Goal: Task Accomplishment & Management: Manage account settings

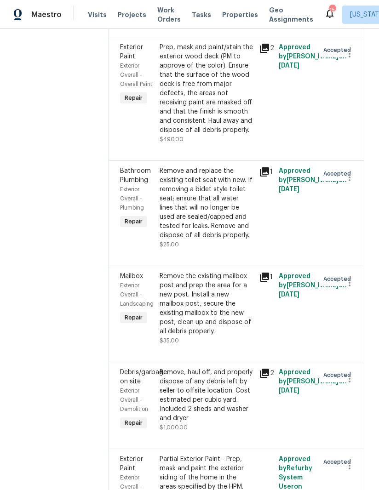
scroll to position [335, 0]
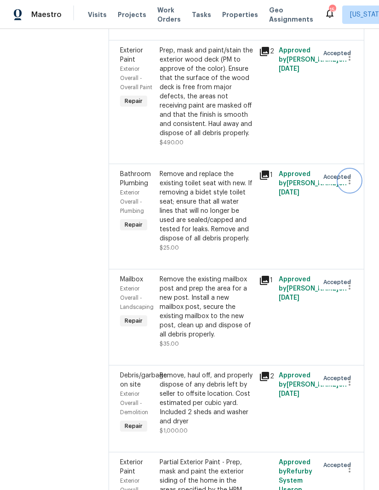
click at [351, 175] on icon "button" at bounding box center [349, 180] width 11 height 11
click at [353, 173] on li "Cancel" at bounding box center [352, 173] width 35 height 15
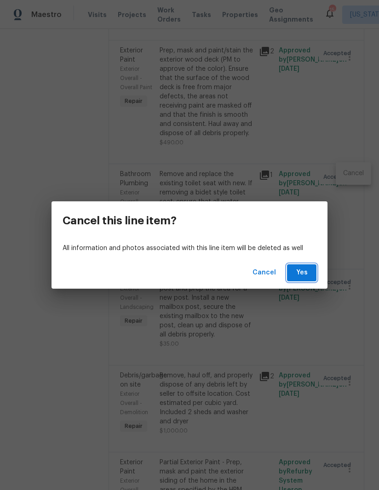
click at [304, 269] on span "Yes" at bounding box center [301, 272] width 15 height 11
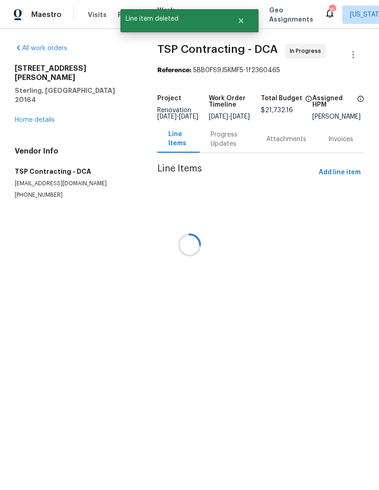
scroll to position [0, 0]
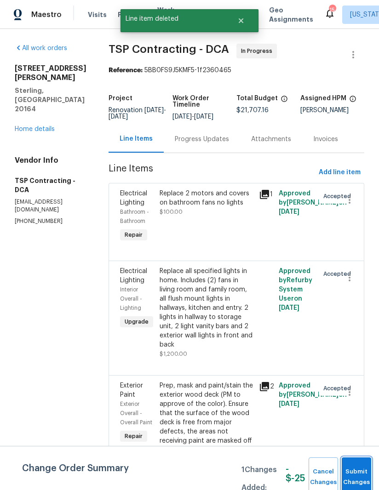
click at [353, 476] on span "Submit Changes" at bounding box center [356, 476] width 20 height 21
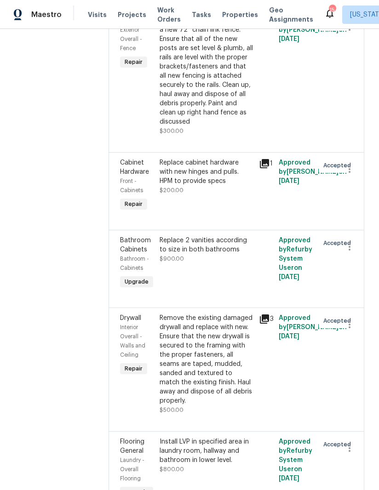
scroll to position [2134, 0]
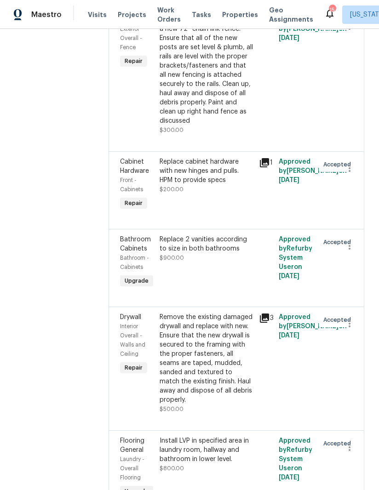
click at [219, 312] on div "Remove the existing damaged drywall and replace with new. Ensure that the new d…" at bounding box center [206, 358] width 94 height 92
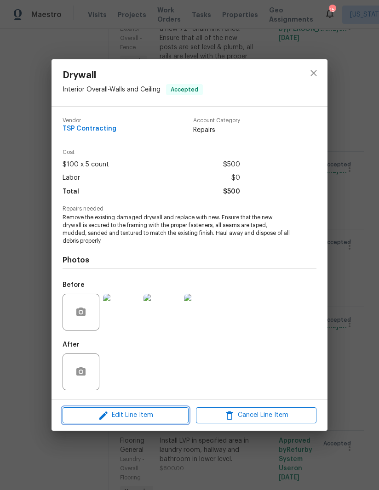
click at [141, 409] on button "Edit Line Item" at bounding box center [125, 415] width 126 height 16
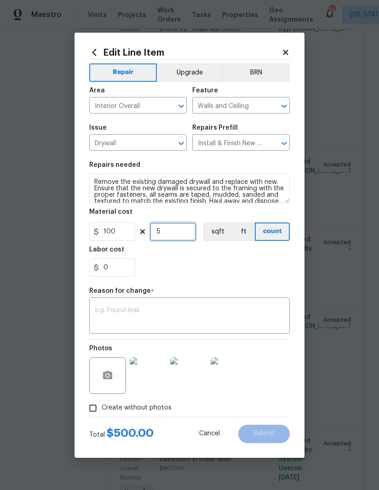
click at [178, 232] on input "5" at bounding box center [173, 231] width 46 height 18
type input "8"
click at [252, 266] on div "0" at bounding box center [189, 267] width 200 height 18
click at [166, 319] on textarea at bounding box center [189, 316] width 189 height 19
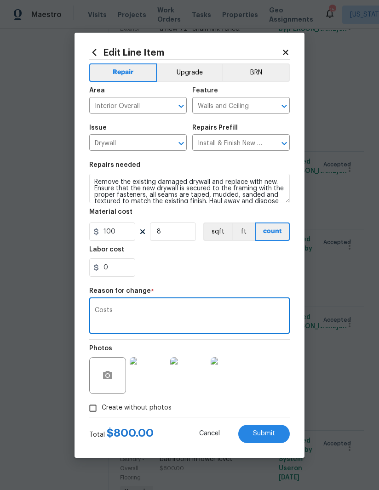
type textarea "Costs"
click at [233, 275] on div "0" at bounding box center [189, 267] width 200 height 18
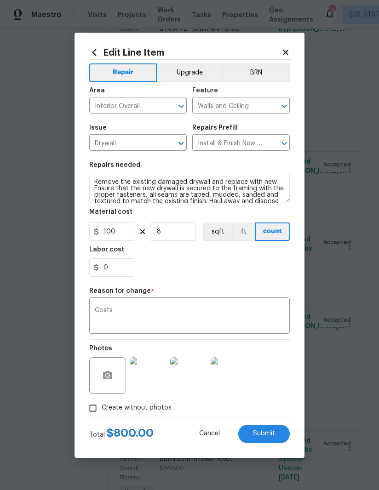
click at [265, 429] on button "Submit" at bounding box center [263, 434] width 51 height 18
type input "5"
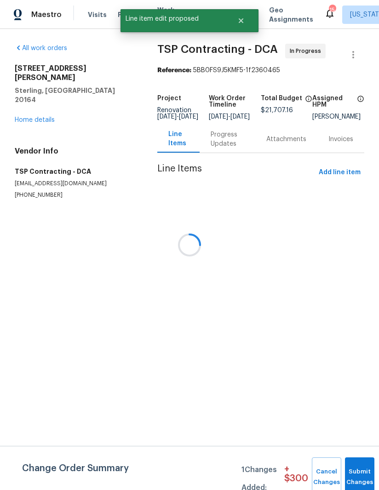
scroll to position [0, 0]
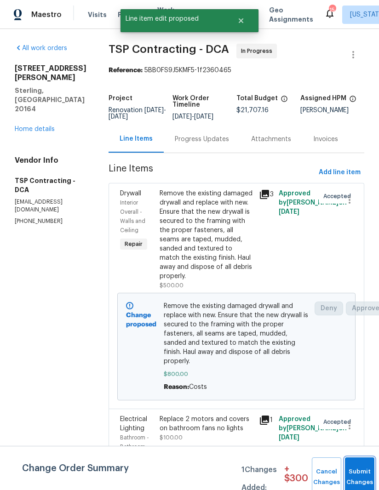
click at [353, 472] on button "Submit Changes" at bounding box center [359, 477] width 29 height 40
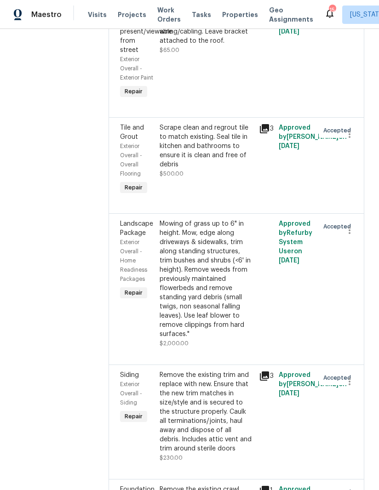
scroll to position [3918, 0]
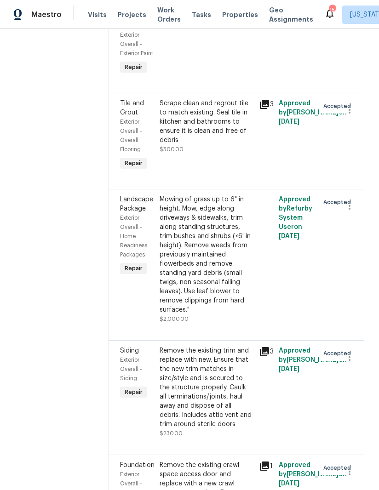
click at [192, 346] on div "Remove the existing trim and replace with new. Ensure that the new trim matches…" at bounding box center [206, 387] width 94 height 83
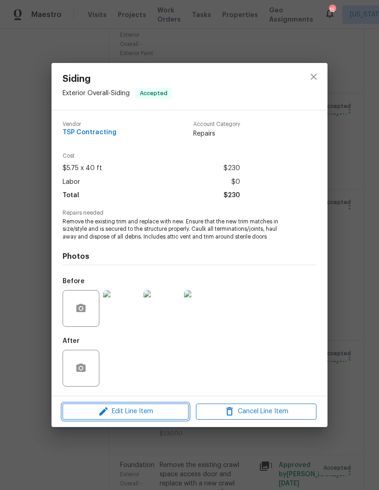
click at [148, 409] on span "Edit Line Item" at bounding box center [125, 411] width 120 height 11
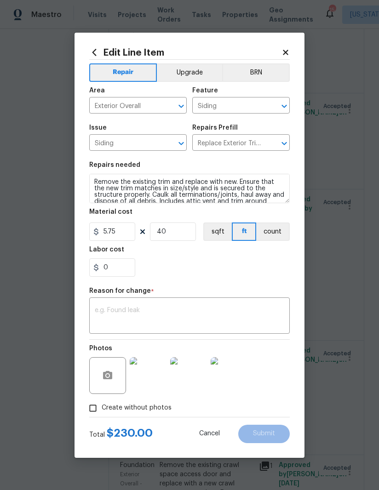
click at [293, 51] on div "Edit Line Item Repair Upgrade BRN Area Exterior Overall ​ Feature Siding ​ Issu…" at bounding box center [189, 245] width 230 height 425
click at [282, 51] on icon at bounding box center [285, 52] width 8 height 8
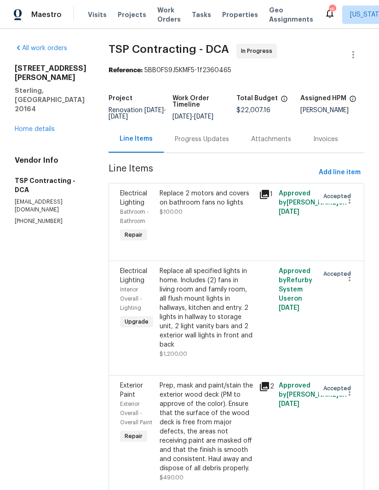
scroll to position [0, 0]
click at [346, 171] on span "Add line item" at bounding box center [339, 172] width 42 height 11
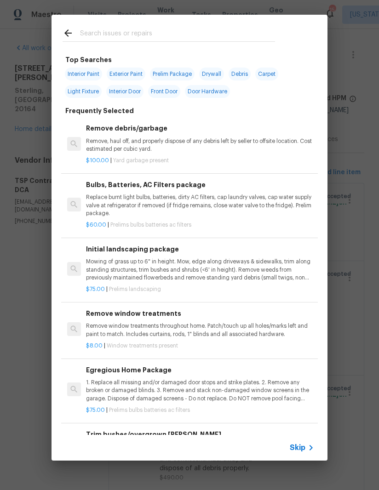
click at [142, 36] on input "text" at bounding box center [177, 35] width 195 height 14
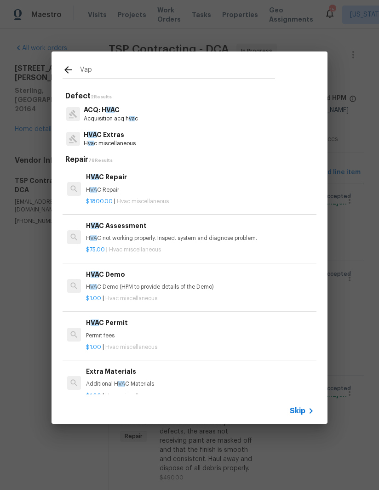
type input "Vapo"
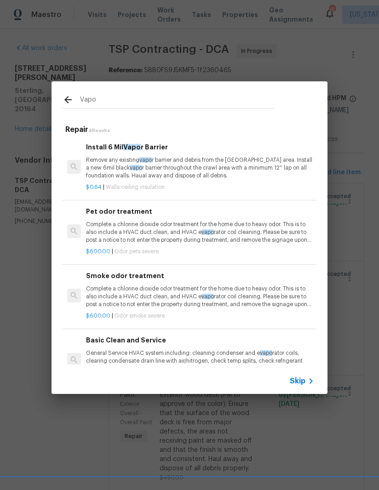
click at [159, 157] on p "Remove any existing vapo r barrier and debris from the [GEOGRAPHIC_DATA] area. …" at bounding box center [200, 167] width 228 height 23
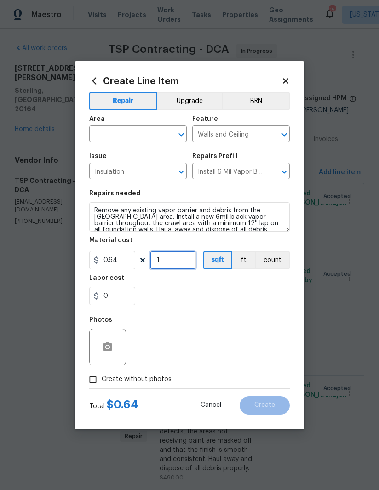
click at [182, 256] on input "1" at bounding box center [173, 260] width 46 height 18
click at [179, 252] on input "1" at bounding box center [173, 260] width 46 height 18
click at [185, 269] on input "1" at bounding box center [173, 260] width 46 height 18
type input "700"
click at [231, 289] on div "0" at bounding box center [189, 296] width 200 height 18
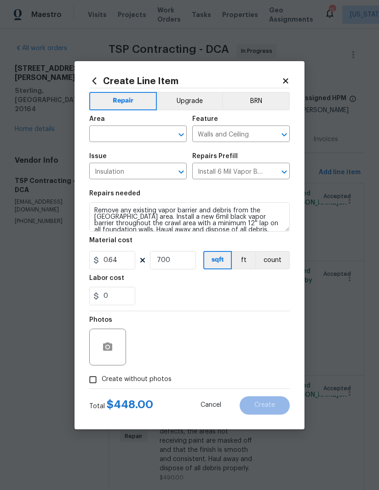
click at [126, 139] on input "text" at bounding box center [125, 135] width 72 height 14
click at [132, 154] on li "Crawl space" at bounding box center [137, 155] width 97 height 15
type input "Crawl space"
click at [200, 302] on div "0" at bounding box center [189, 296] width 200 height 18
click at [184, 260] on input "700" at bounding box center [173, 260] width 46 height 18
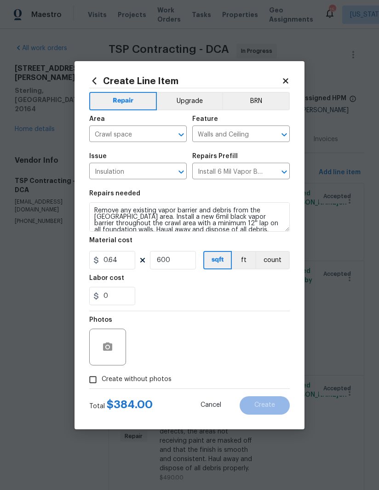
click at [256, 284] on div "Labor cost" at bounding box center [189, 281] width 200 height 12
click at [189, 261] on input "600" at bounding box center [173, 260] width 46 height 18
type input "500"
click at [241, 284] on div "Labor cost" at bounding box center [189, 281] width 200 height 12
click at [97, 376] on input "Create without photos" at bounding box center [92, 379] width 17 height 17
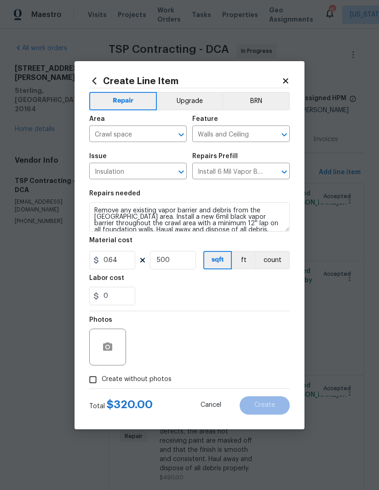
checkbox input "true"
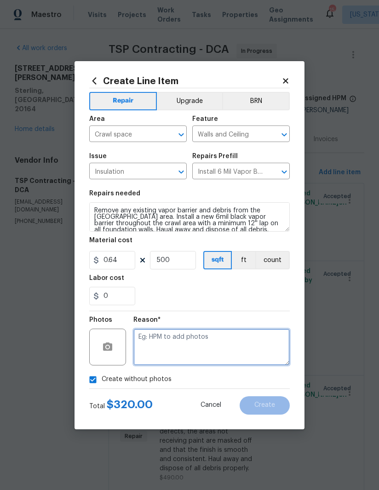
click at [219, 346] on textarea at bounding box center [211, 347] width 156 height 37
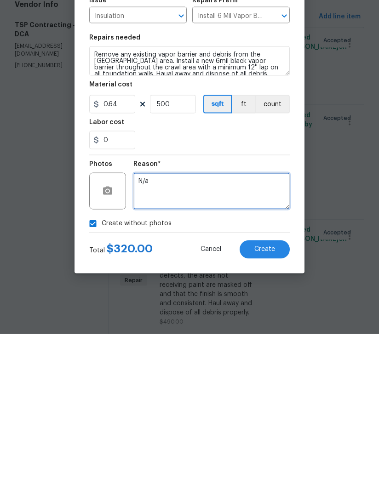
type textarea "N/a"
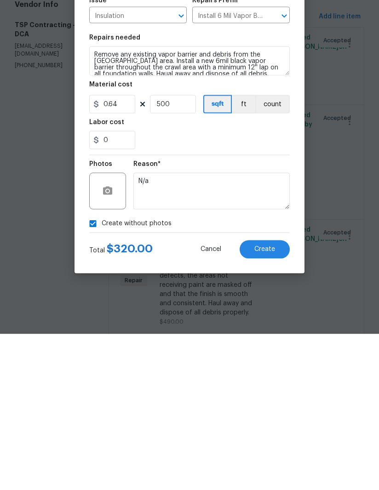
click at [260, 396] on button "Create" at bounding box center [264, 405] width 50 height 18
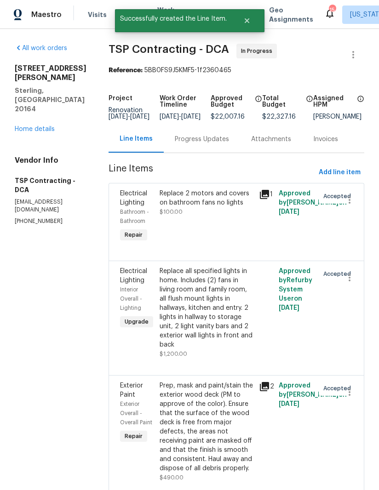
scroll to position [0, 0]
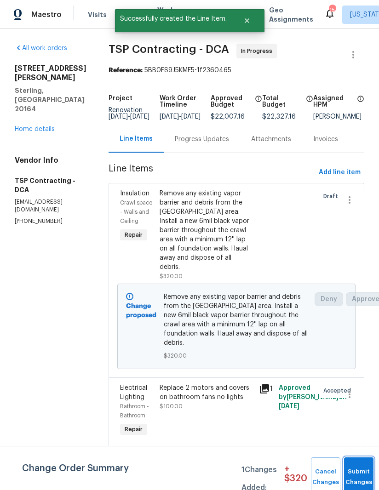
click at [363, 467] on button "Submit Changes" at bounding box center [358, 477] width 29 height 40
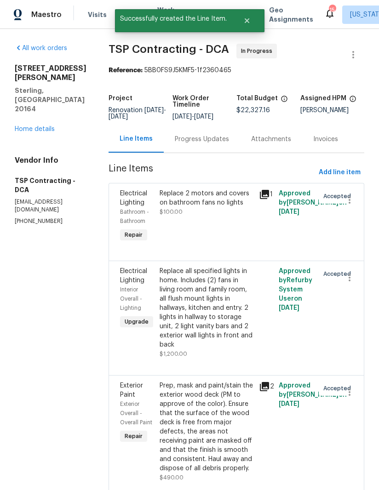
click at [53, 126] on link "Home details" at bounding box center [35, 129] width 40 height 6
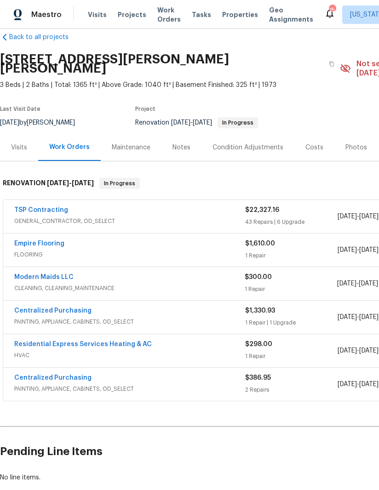
scroll to position [16, 0]
